Goal: Task Accomplishment & Management: Manage account settings

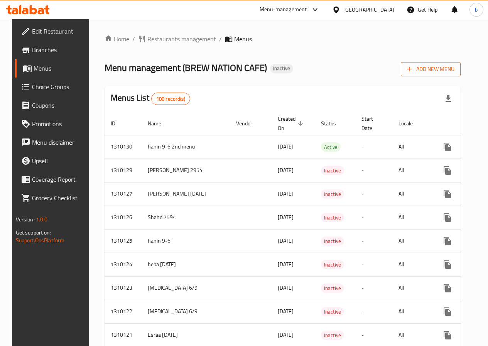
click at [454, 71] on span "Add New Menu" at bounding box center [430, 69] width 47 height 10
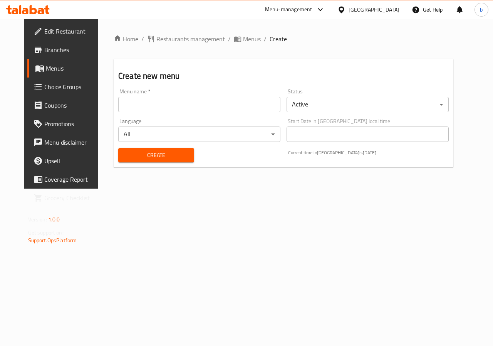
click at [188, 111] on input "text" at bounding box center [199, 104] width 162 height 15
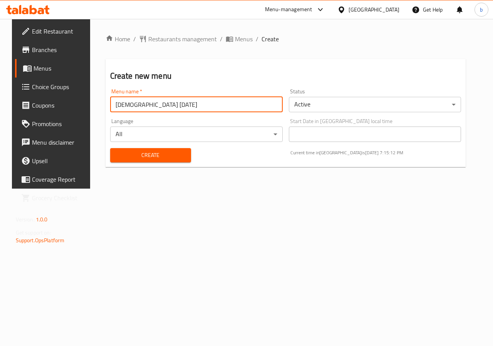
click at [110, 105] on input "[DEMOGRAPHIC_DATA] [DATE]" at bounding box center [196, 104] width 173 height 15
type input "2basmala [DATE]"
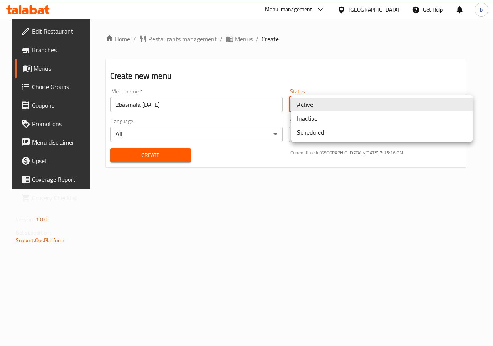
click at [325, 105] on body "​ Menu-management [GEOGRAPHIC_DATA] Get Help b Edit Restaurant Branches Menus C…" at bounding box center [246, 182] width 493 height 327
click at [321, 117] on li "Inactive" at bounding box center [382, 118] width 182 height 14
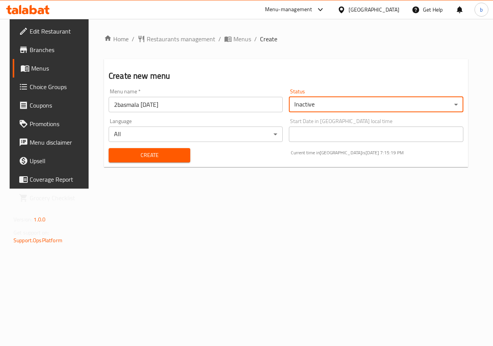
click at [150, 157] on span "Create" at bounding box center [149, 155] width 69 height 10
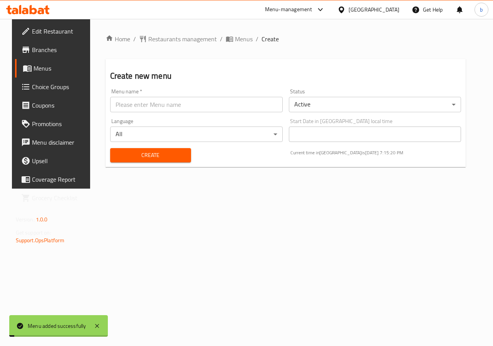
click at [45, 71] on span "Menus" at bounding box center [61, 68] width 55 height 9
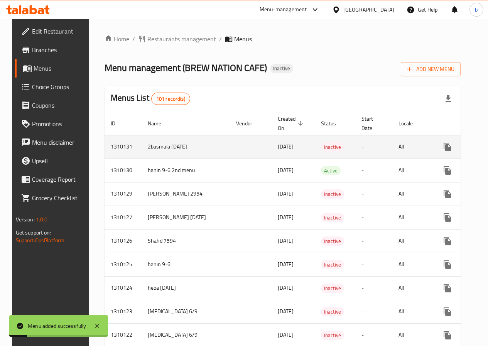
click at [230, 155] on td "enhanced table" at bounding box center [251, 147] width 42 height 24
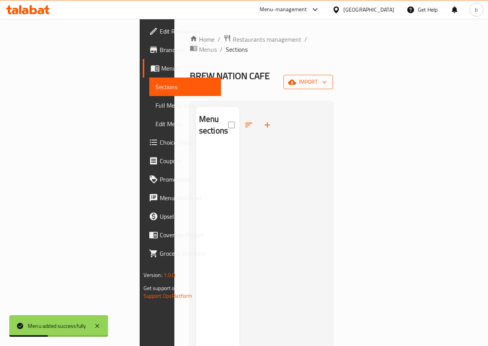
click at [326, 77] on span "import" at bounding box center [307, 82] width 37 height 10
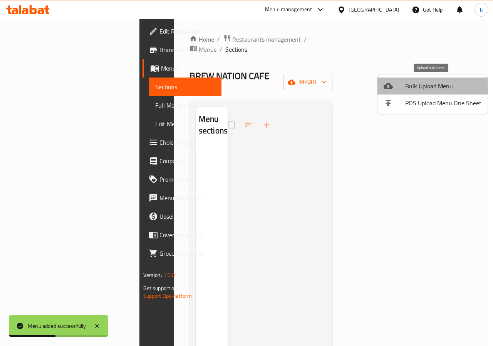
click at [441, 90] on span "Bulk Upload Menu" at bounding box center [444, 85] width 76 height 9
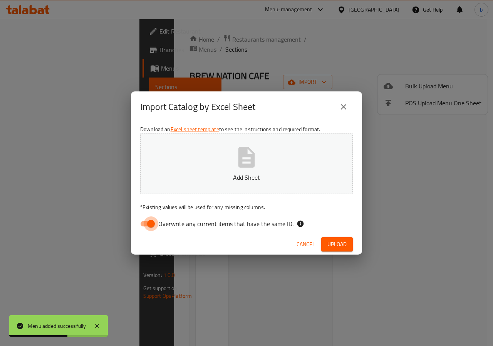
click at [149, 223] on input "Overwrite any current items that have the same ID." at bounding box center [151, 223] width 44 height 15
checkbox input "false"
click at [168, 198] on div "Download an Excel sheet template to see the instructions and required format. A…" at bounding box center [246, 178] width 231 height 112
click at [327, 192] on button "Add Sheet" at bounding box center [246, 163] width 213 height 61
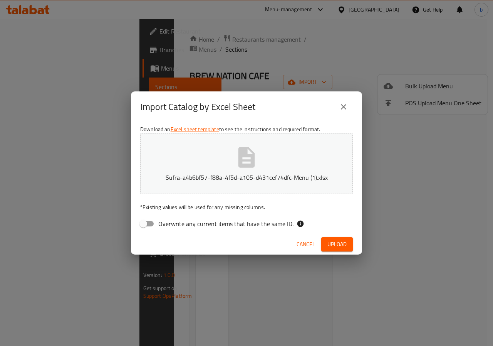
click at [344, 242] on span "Upload" at bounding box center [337, 244] width 19 height 10
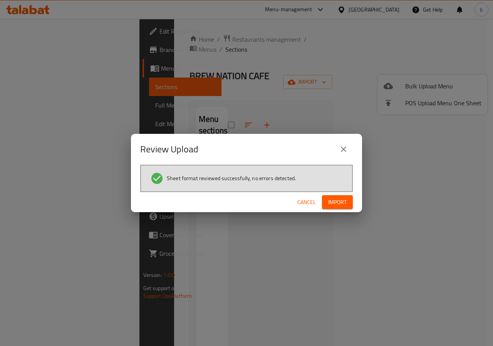
click at [335, 197] on button "Import" at bounding box center [337, 202] width 31 height 14
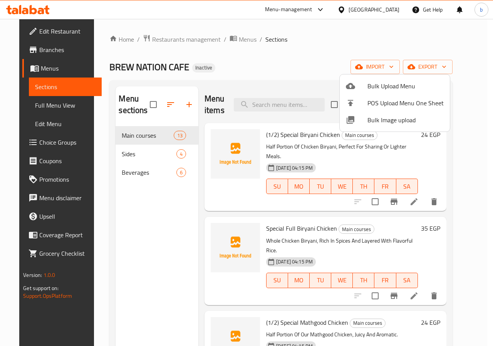
click at [42, 86] on div at bounding box center [246, 173] width 493 height 346
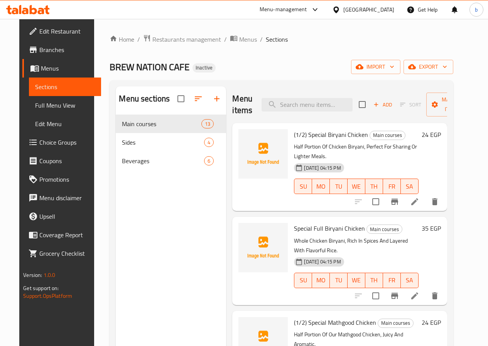
click at [41, 71] on span "Menus" at bounding box center [68, 68] width 54 height 9
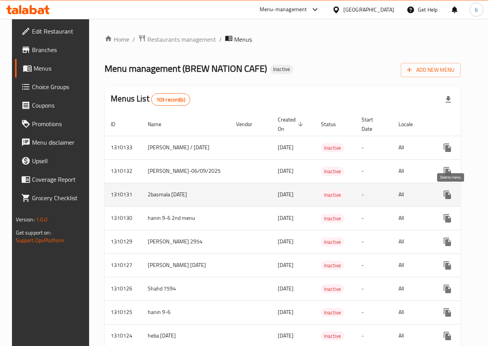
click at [480, 198] on icon "enhanced table" at bounding box center [484, 194] width 9 height 9
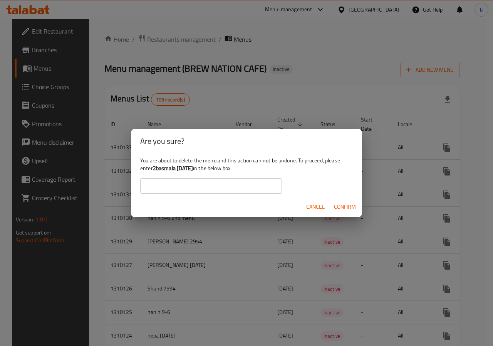
click at [182, 169] on b "2basmala [DATE]" at bounding box center [173, 168] width 40 height 10
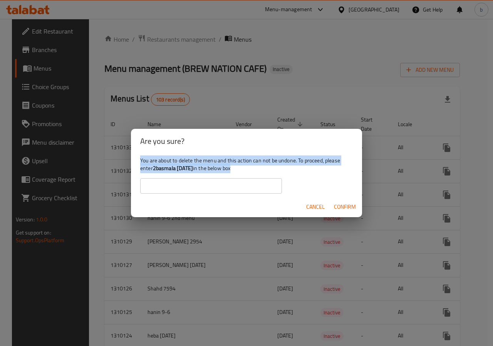
click at [182, 169] on b "2basmala [DATE]" at bounding box center [173, 168] width 40 height 10
click at [193, 171] on b "2basmala [DATE]" at bounding box center [173, 168] width 40 height 10
click at [166, 167] on b "2basmala [DATE]" at bounding box center [173, 168] width 40 height 10
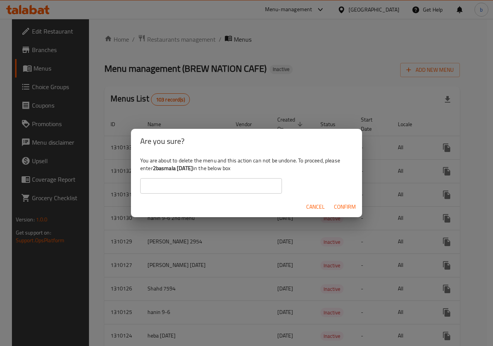
drag, startPoint x: 155, startPoint y: 168, endPoint x: 200, endPoint y: 167, distance: 45.9
click at [193, 167] on b "2basmala [DATE]" at bounding box center [173, 168] width 40 height 10
copy b "2basmala [DATE]"
click at [170, 178] on input "text" at bounding box center [211, 185] width 142 height 15
paste input "2basmala [DATE]"
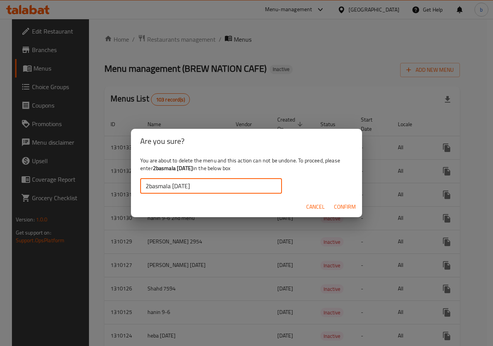
type input "2basmala [DATE]"
click at [335, 205] on span "Confirm" at bounding box center [345, 207] width 22 height 10
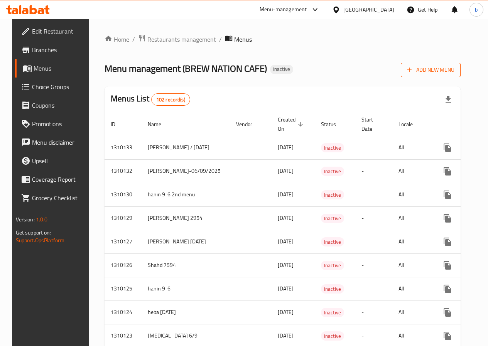
click at [454, 68] on span "Add New Menu" at bounding box center [430, 70] width 47 height 10
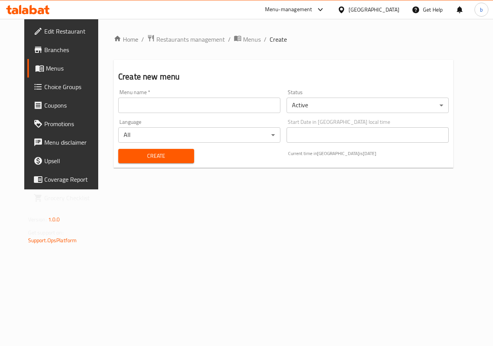
click at [204, 108] on input "text" at bounding box center [199, 105] width 162 height 15
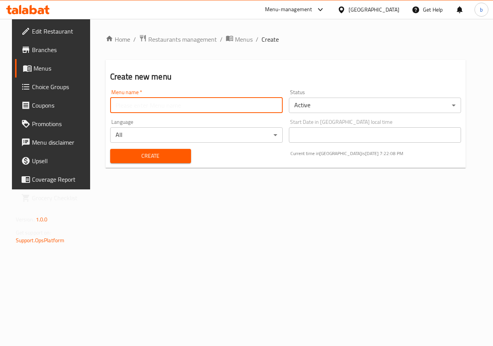
type input "2basmala [DATE]"
click at [310, 109] on body "​ Menu-management [GEOGRAPHIC_DATA] Get Help b Edit Restaurant Branches Menus C…" at bounding box center [246, 182] width 493 height 327
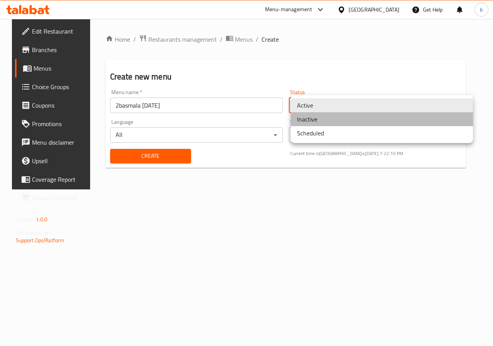
click at [321, 119] on li "Inactive" at bounding box center [382, 119] width 182 height 14
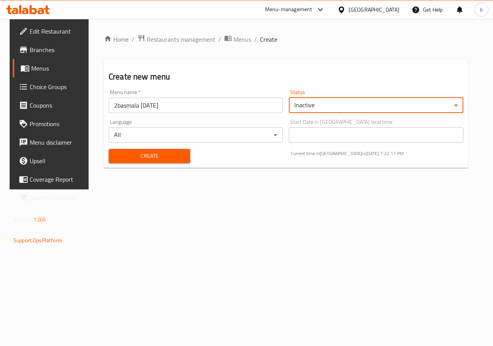
click at [175, 154] on span "Create" at bounding box center [149, 156] width 69 height 10
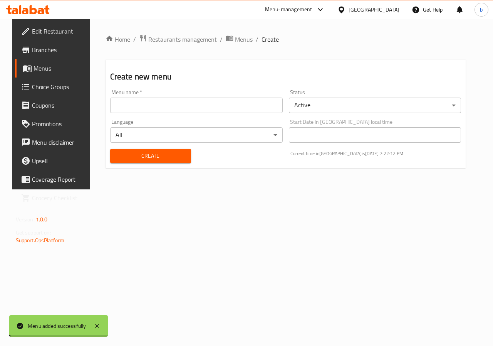
click at [45, 68] on span "Menus" at bounding box center [61, 68] width 55 height 9
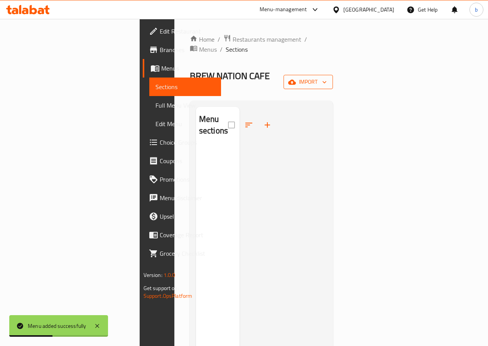
click at [326, 77] on span "import" at bounding box center [307, 82] width 37 height 10
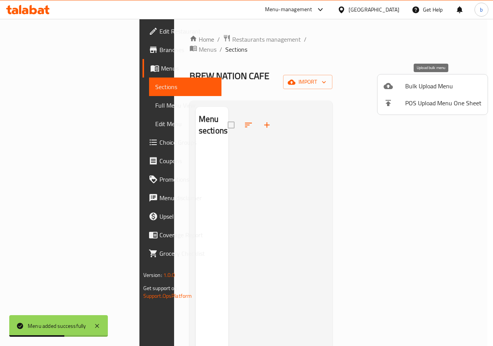
click at [432, 91] on span "Bulk Upload Menu" at bounding box center [444, 85] width 76 height 9
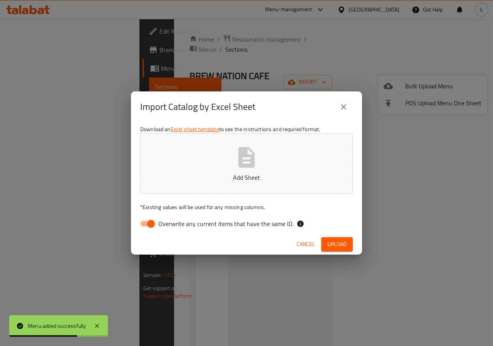
click at [172, 220] on span "Overwrite any current items that have the same ID." at bounding box center [225, 223] width 135 height 9
click at [172, 220] on input "Overwrite any current items that have the same ID." at bounding box center [151, 223] width 44 height 15
checkbox input "false"
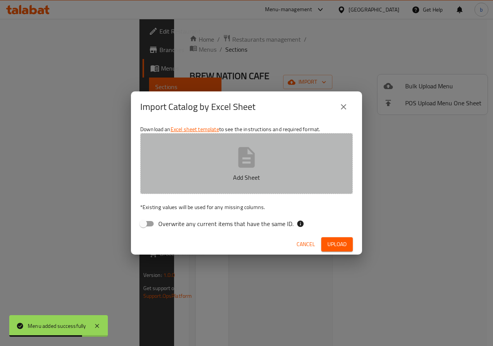
click at [188, 171] on button "Add Sheet" at bounding box center [246, 163] width 213 height 61
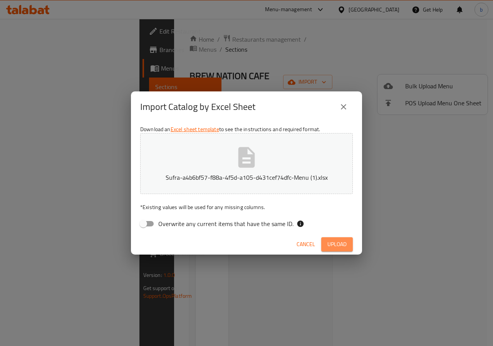
click at [338, 245] on span "Upload" at bounding box center [337, 244] width 19 height 10
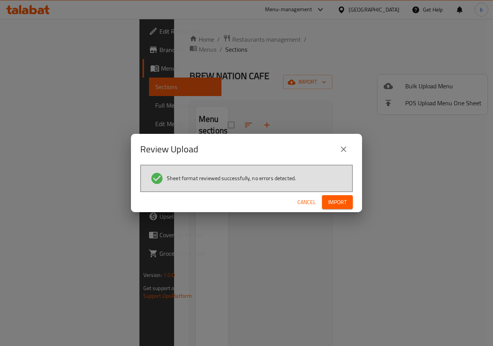
click at [320, 38] on div "Review Upload Sheet format reviewed successfully, no errors detected. Cancel Im…" at bounding box center [246, 173] width 493 height 346
click at [315, 201] on span "Cancel" at bounding box center [307, 202] width 19 height 10
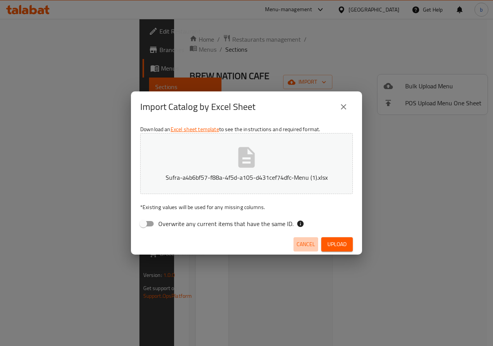
click at [306, 248] on span "Cancel" at bounding box center [306, 244] width 19 height 10
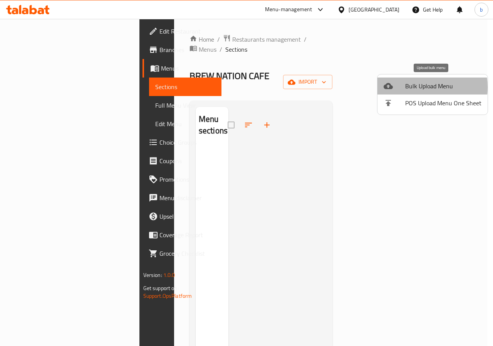
click at [410, 87] on span "Bulk Upload Menu" at bounding box center [444, 85] width 76 height 9
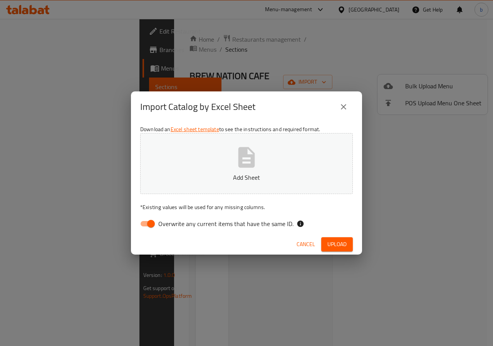
click at [150, 221] on input "Overwrite any current items that have the same ID." at bounding box center [151, 223] width 44 height 15
checkbox input "false"
click at [174, 164] on button "Add Sheet" at bounding box center [246, 163] width 213 height 61
click at [338, 247] on span "Upload" at bounding box center [337, 244] width 19 height 10
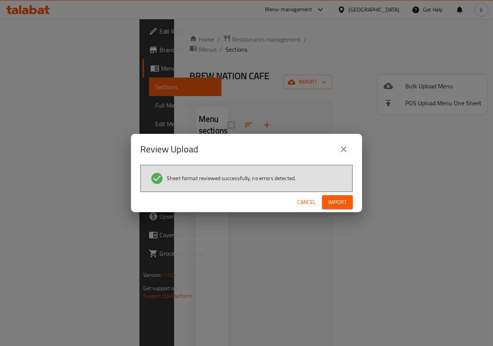
click at [343, 202] on span "Import" at bounding box center [337, 202] width 19 height 10
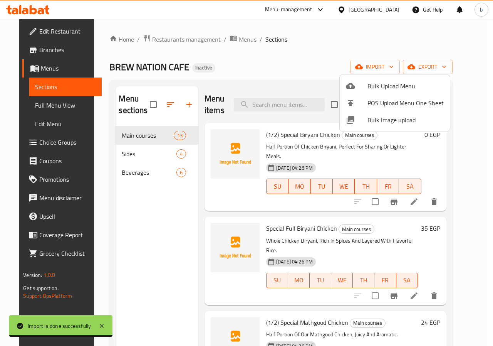
click at [23, 64] on div at bounding box center [246, 173] width 493 height 346
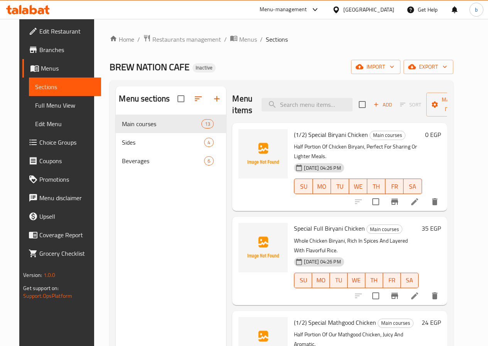
click at [22, 73] on link "Menus" at bounding box center [61, 68] width 78 height 19
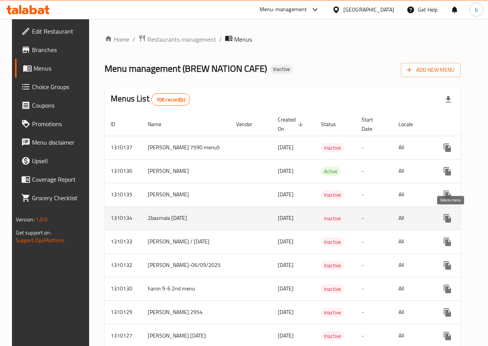
click at [481, 218] on icon "enhanced table" at bounding box center [483, 218] width 5 height 7
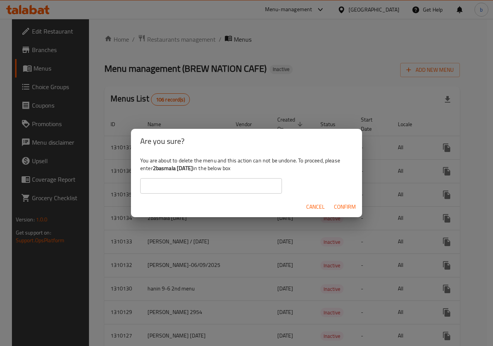
drag, startPoint x: 154, startPoint y: 168, endPoint x: 200, endPoint y: 169, distance: 45.9
click at [193, 169] on b "2basmala [DATE]" at bounding box center [173, 168] width 40 height 10
copy b "2basmala [DATE]"
click at [207, 183] on input "text" at bounding box center [211, 185] width 142 height 15
paste input "2basmala [DATE]"
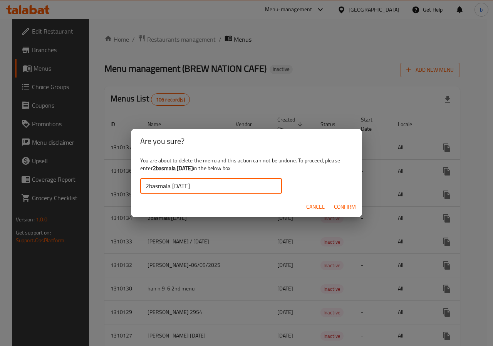
type input "2basmala [DATE]"
click at [342, 207] on span "Confirm" at bounding box center [345, 207] width 22 height 10
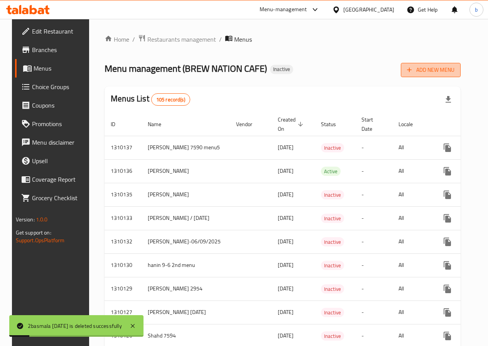
click at [445, 68] on span "Add New Menu" at bounding box center [430, 70] width 47 height 10
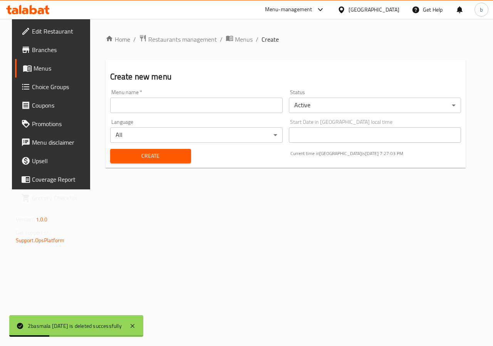
click at [311, 105] on body "2basmala [DATE] is deleted successfully ​ Menu-management [GEOGRAPHIC_DATA] Get…" at bounding box center [246, 182] width 493 height 327
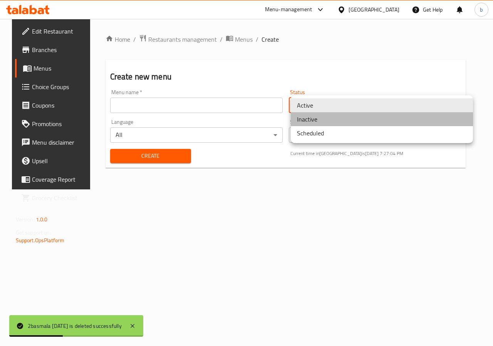
click at [305, 122] on li "Inactive" at bounding box center [382, 119] width 182 height 14
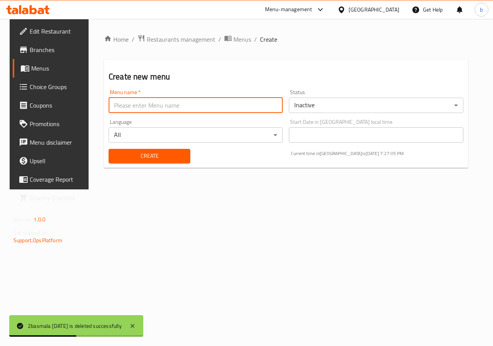
click at [216, 112] on input "text" at bounding box center [196, 105] width 174 height 15
type input "2basmala [DATE]"
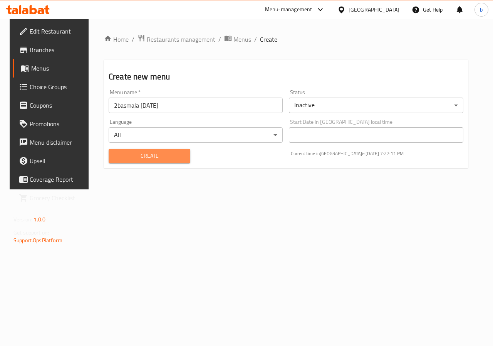
click at [169, 154] on span "Create" at bounding box center [149, 156] width 69 height 10
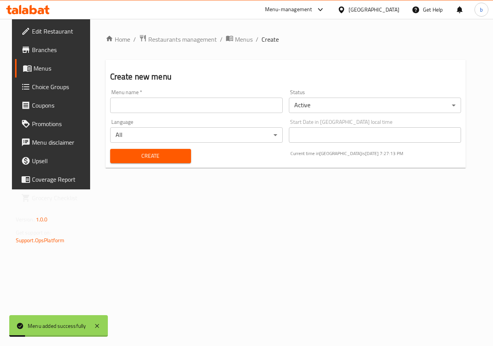
click at [39, 71] on span "Menus" at bounding box center [61, 68] width 55 height 9
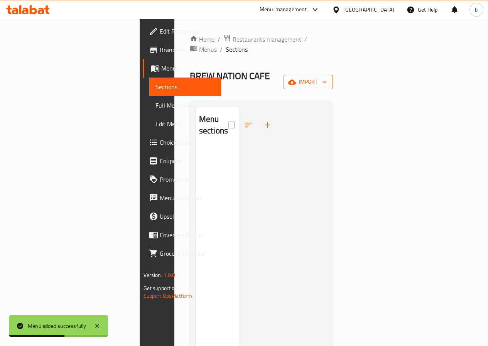
click at [326, 77] on span "import" at bounding box center [307, 82] width 37 height 10
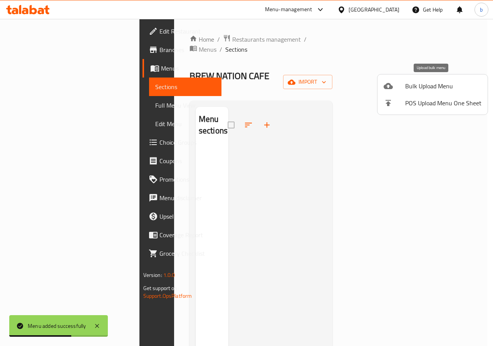
click at [420, 86] on span "Bulk Upload Menu" at bounding box center [444, 85] width 76 height 9
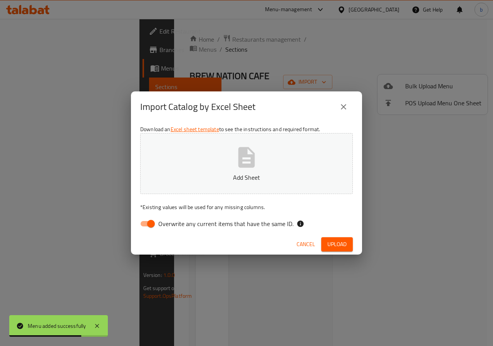
drag, startPoint x: 254, startPoint y: 49, endPoint x: 293, endPoint y: 18, distance: 49.1
click at [260, 45] on div "Import Catalog by Excel Sheet Download an Excel sheet template to see the instr…" at bounding box center [246, 173] width 493 height 346
click at [309, 232] on div "Download an Excel sheet template to see the instructions and required format. A…" at bounding box center [246, 178] width 231 height 112
click at [302, 241] on span "Cancel" at bounding box center [306, 244] width 19 height 10
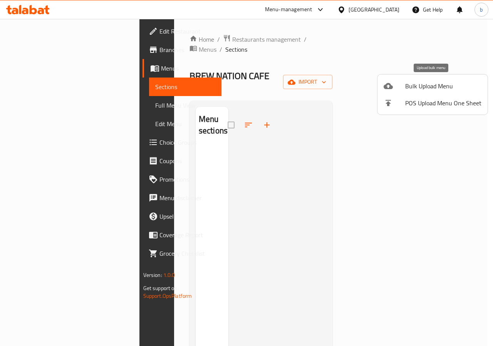
click at [450, 83] on span "Bulk Upload Menu" at bounding box center [444, 85] width 76 height 9
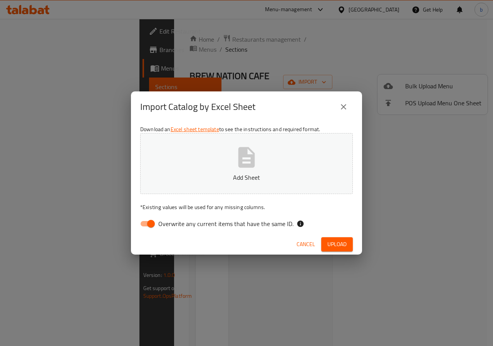
click at [274, 174] on p "Add Sheet" at bounding box center [246, 177] width 189 height 9
click at [152, 225] on input "Overwrite any current items that have the same ID." at bounding box center [151, 223] width 44 height 15
checkbox input "false"
click at [342, 241] on span "Upload" at bounding box center [337, 244] width 19 height 10
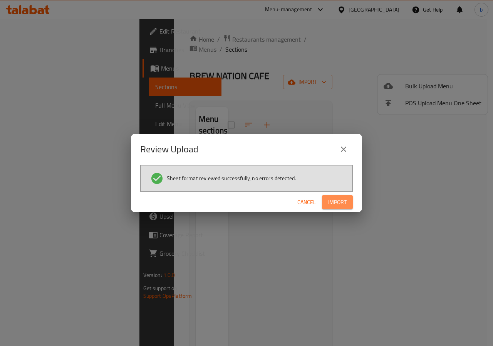
click at [333, 200] on span "Import" at bounding box center [337, 202] width 19 height 10
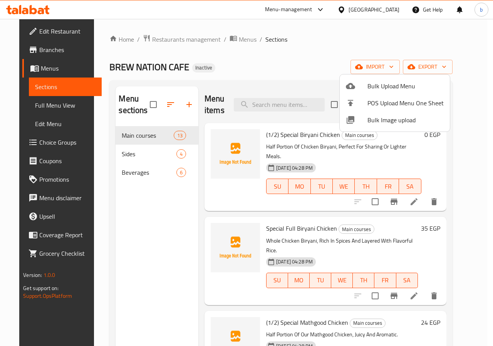
click at [30, 65] on div at bounding box center [246, 173] width 493 height 346
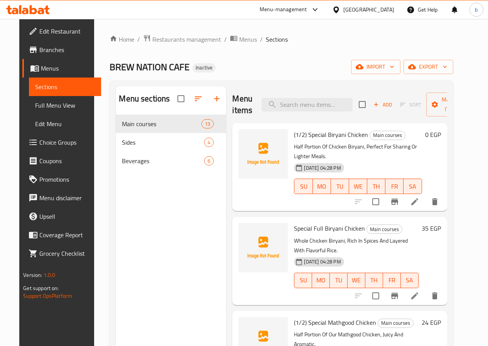
click at [41, 65] on span "Menus" at bounding box center [68, 68] width 54 height 9
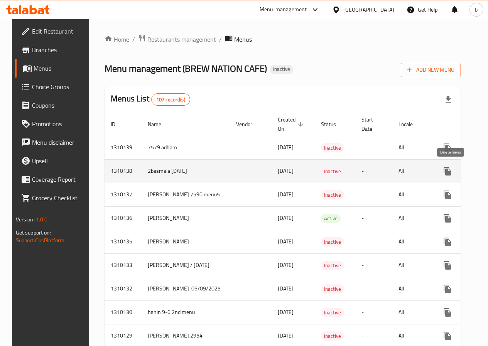
click at [481, 168] on icon "enhanced table" at bounding box center [483, 171] width 5 height 7
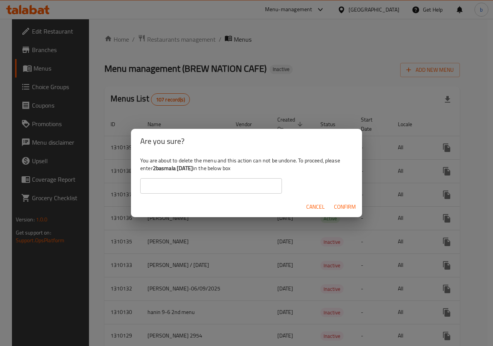
drag, startPoint x: 153, startPoint y: 168, endPoint x: 200, endPoint y: 170, distance: 47.5
click at [200, 170] on div "You are about to delete the menu and this action can not be undone. To proceed,…" at bounding box center [246, 174] width 231 height 43
copy div "2basmala [DATE]"
click at [184, 184] on input "text" at bounding box center [211, 185] width 142 height 15
paste input "2basmala [DATE]"
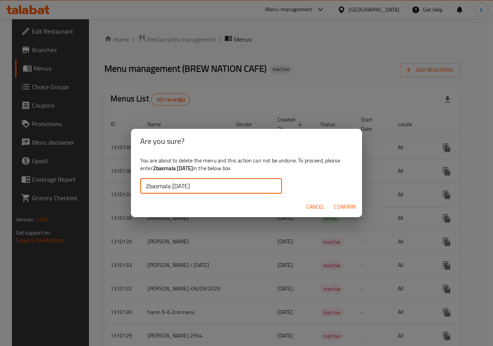
click at [350, 204] on span "Confirm" at bounding box center [345, 207] width 22 height 10
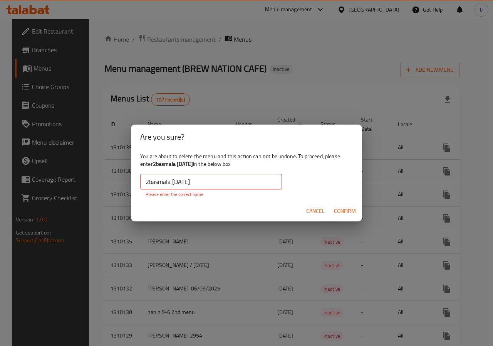
click at [148, 180] on input "2basmala [DATE]" at bounding box center [211, 181] width 142 height 15
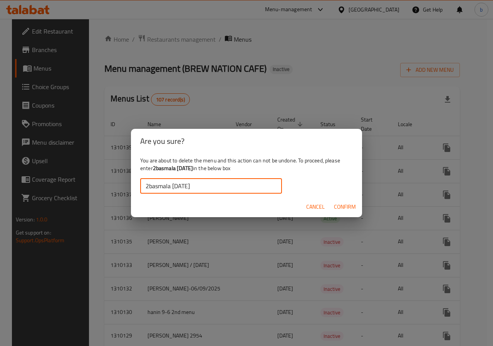
type input "2basmala [DATE]"
click at [349, 209] on span "Confirm" at bounding box center [345, 207] width 22 height 10
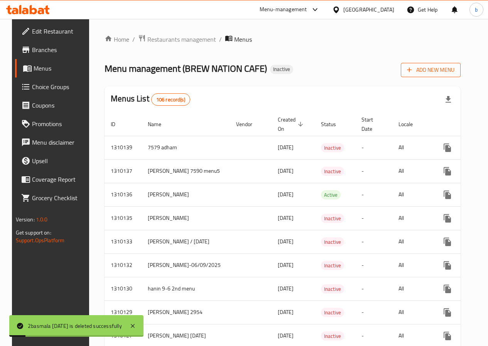
click at [454, 69] on span "Add New Menu" at bounding box center [430, 70] width 47 height 10
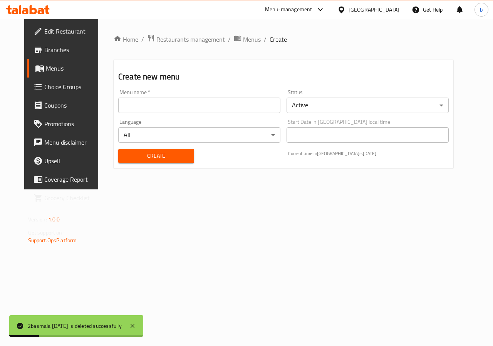
click at [201, 109] on input "text" at bounding box center [199, 105] width 162 height 15
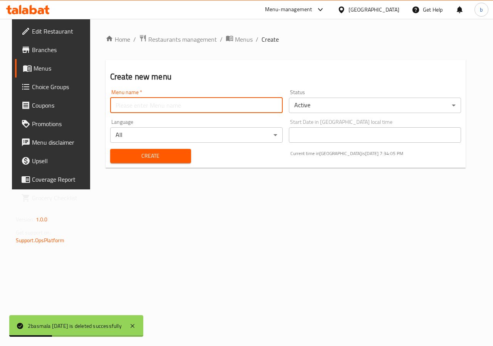
type input "2basmala [DATE]"
click at [345, 111] on body "2basmala [DATE] is deleted successfully ​ Menu-management [GEOGRAPHIC_DATA] Get…" at bounding box center [246, 182] width 493 height 327
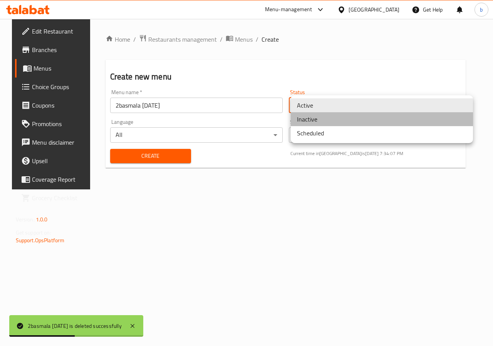
click at [337, 123] on li "Inactive" at bounding box center [382, 119] width 182 height 14
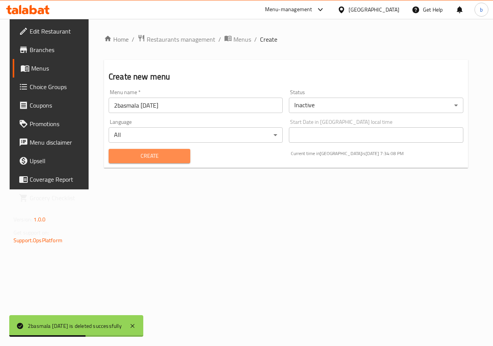
click at [166, 151] on span "Create" at bounding box center [149, 156] width 69 height 10
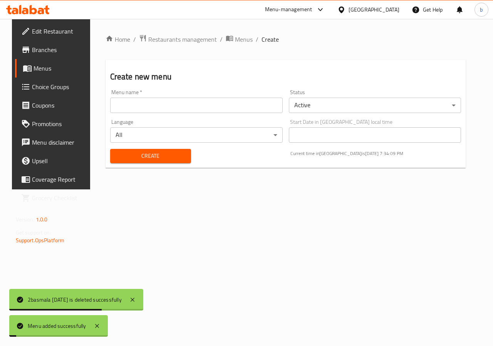
click at [52, 60] on link "Menus" at bounding box center [54, 68] width 79 height 19
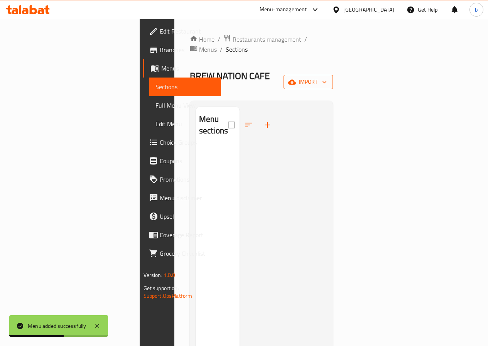
click at [326, 77] on span "import" at bounding box center [307, 82] width 37 height 10
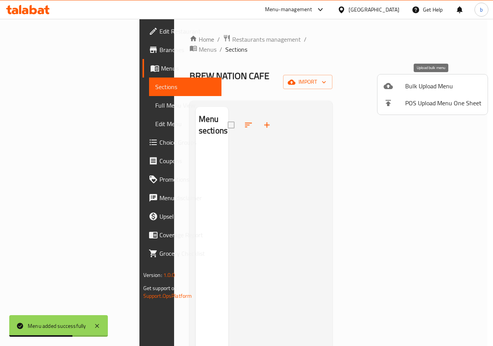
click at [445, 84] on span "Bulk Upload Menu" at bounding box center [444, 85] width 76 height 9
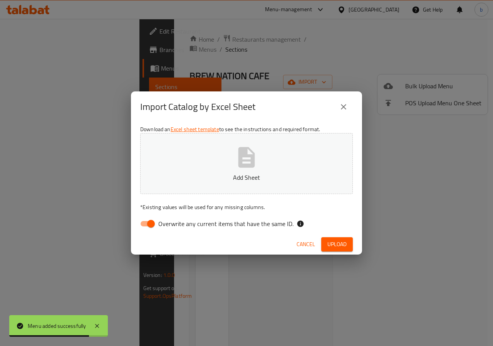
click at [190, 220] on span "Overwrite any current items that have the same ID." at bounding box center [225, 223] width 135 height 9
click at [173, 220] on input "Overwrite any current items that have the same ID." at bounding box center [151, 223] width 44 height 15
checkbox input "false"
click at [192, 180] on p "Add Sheet" at bounding box center [246, 177] width 189 height 9
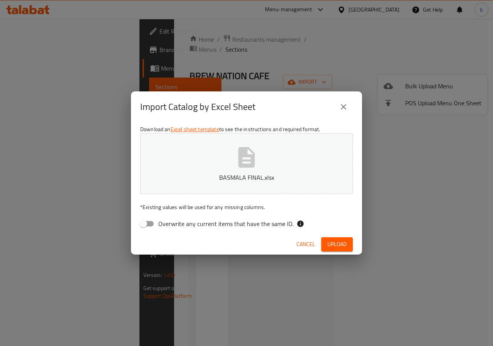
click at [345, 246] on span "Upload" at bounding box center [337, 244] width 19 height 10
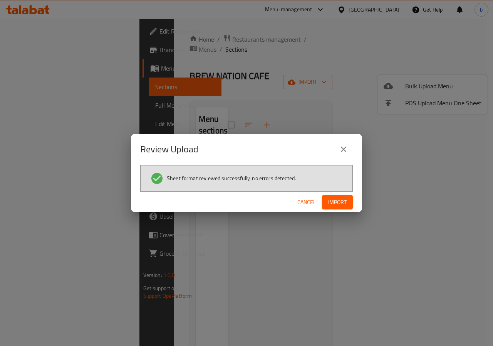
click at [343, 204] on span "Import" at bounding box center [337, 202] width 19 height 10
